Goal: Navigation & Orientation: Go to known website

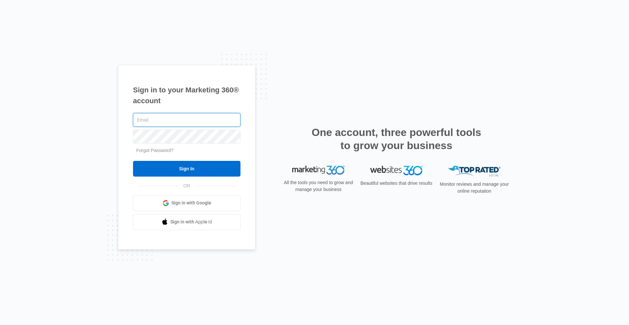
click at [161, 120] on input "text" at bounding box center [187, 120] width 108 height 14
type input "[PERSON_NAME][EMAIL_ADDRESS][PERSON_NAME][DOMAIN_NAME]"
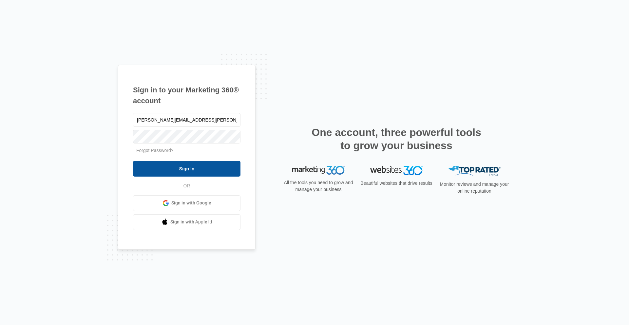
click at [204, 170] on input "Sign In" at bounding box center [187, 169] width 108 height 16
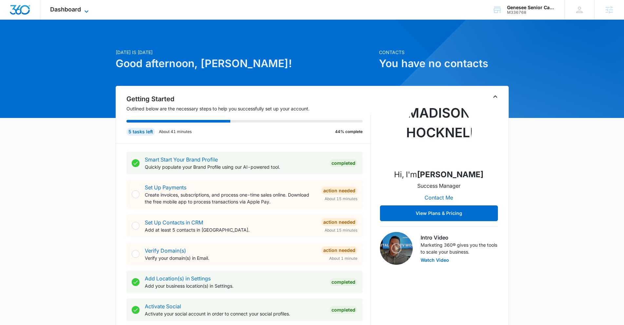
click at [58, 10] on span "Dashboard" at bounding box center [65, 9] width 31 height 7
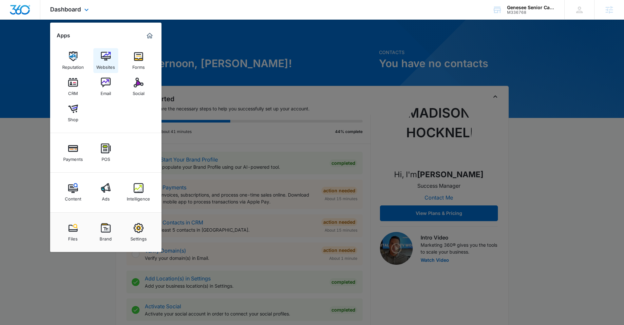
click at [105, 60] on img at bounding box center [106, 56] width 10 height 10
